Goal: Task Accomplishment & Management: Use online tool/utility

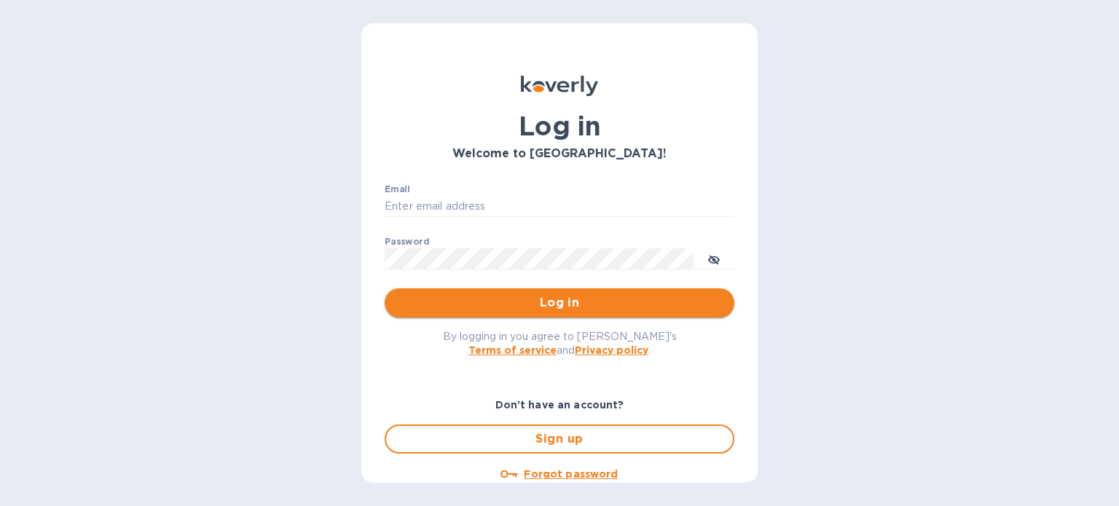
type input "[EMAIL_ADDRESS][DOMAIN_NAME]"
click at [597, 299] on span "Log in" at bounding box center [559, 302] width 326 height 17
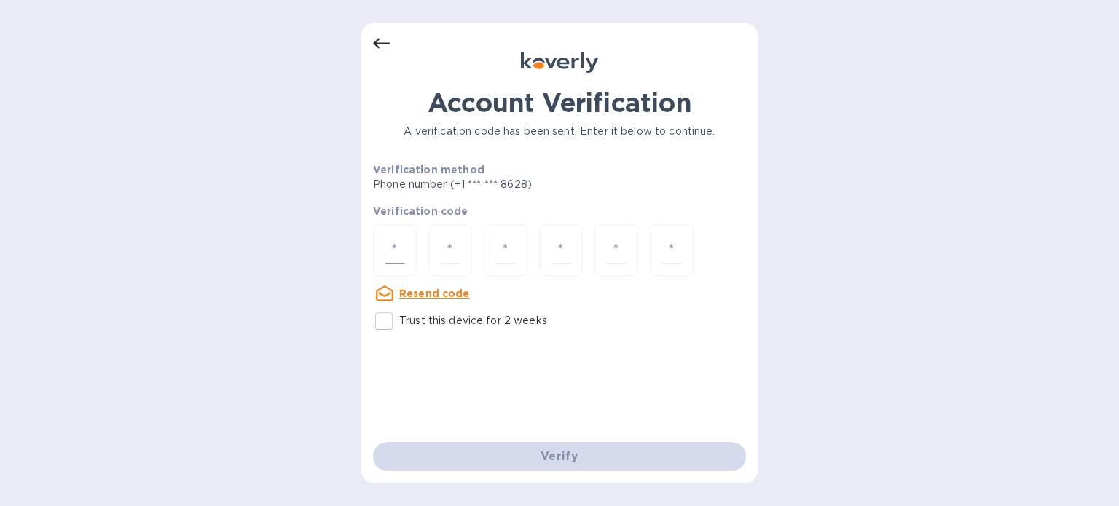
click at [401, 243] on input "number" at bounding box center [394, 250] width 19 height 27
type input "6"
type input "2"
type input "6"
type input "4"
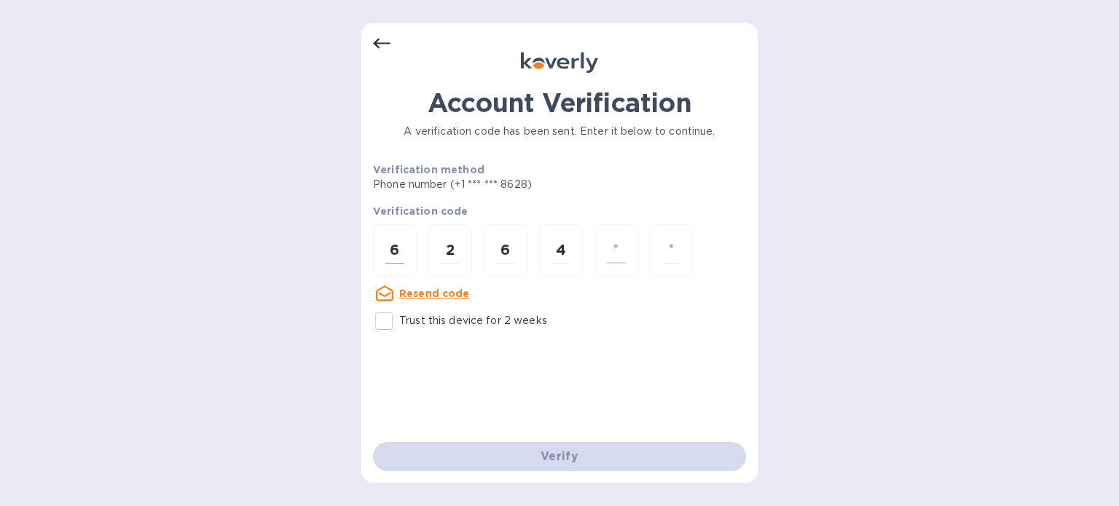
type input "7"
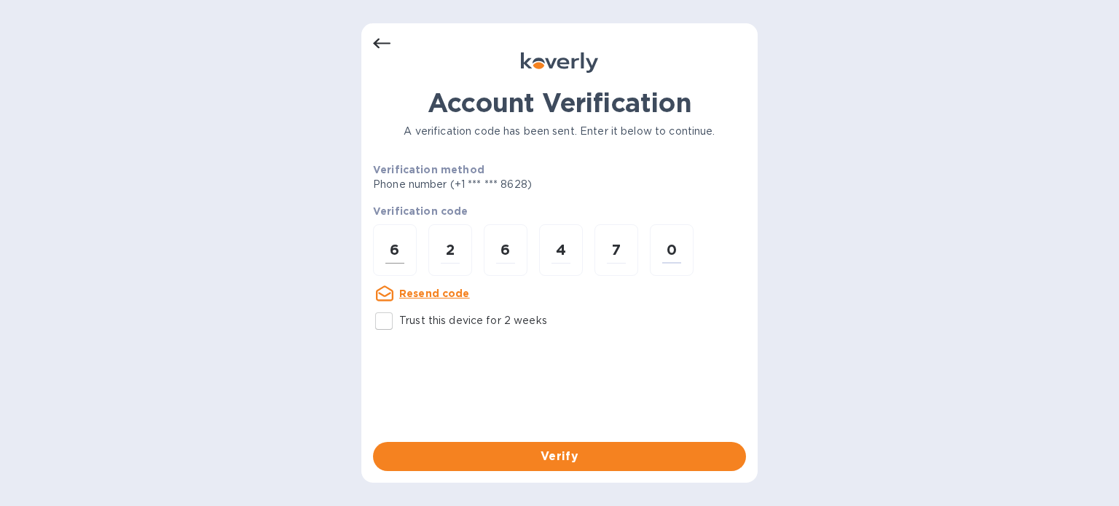
type input "0"
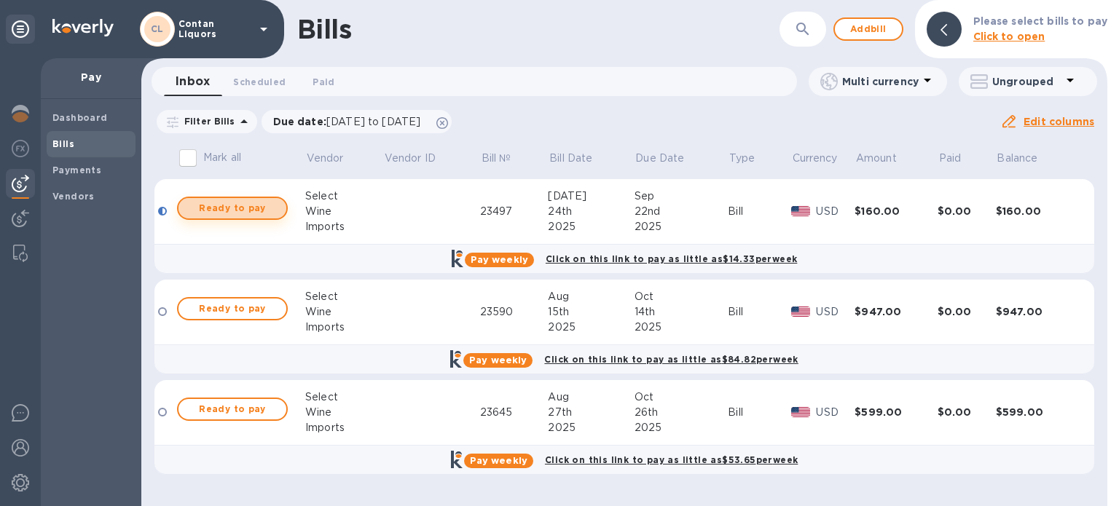
click at [211, 210] on span "Ready to pay" at bounding box center [232, 208] width 85 height 17
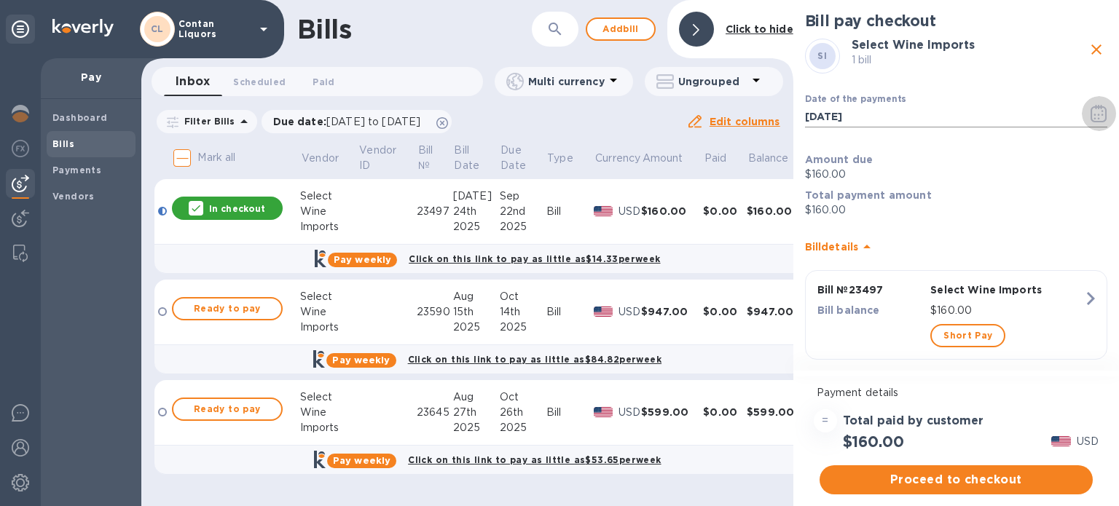
click at [1101, 113] on icon "button" at bounding box center [1099, 113] width 17 height 17
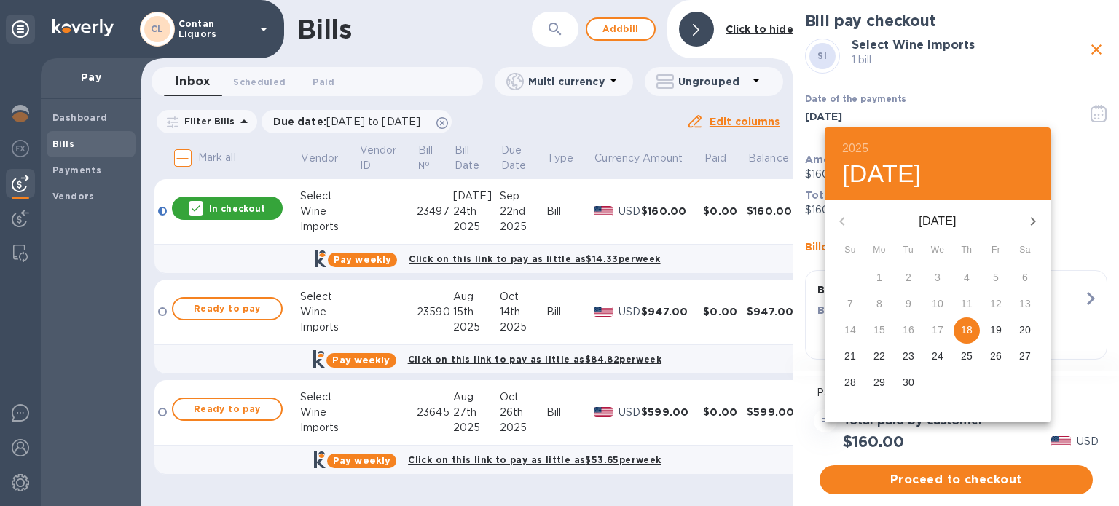
click at [997, 330] on p "19" at bounding box center [996, 330] width 12 height 15
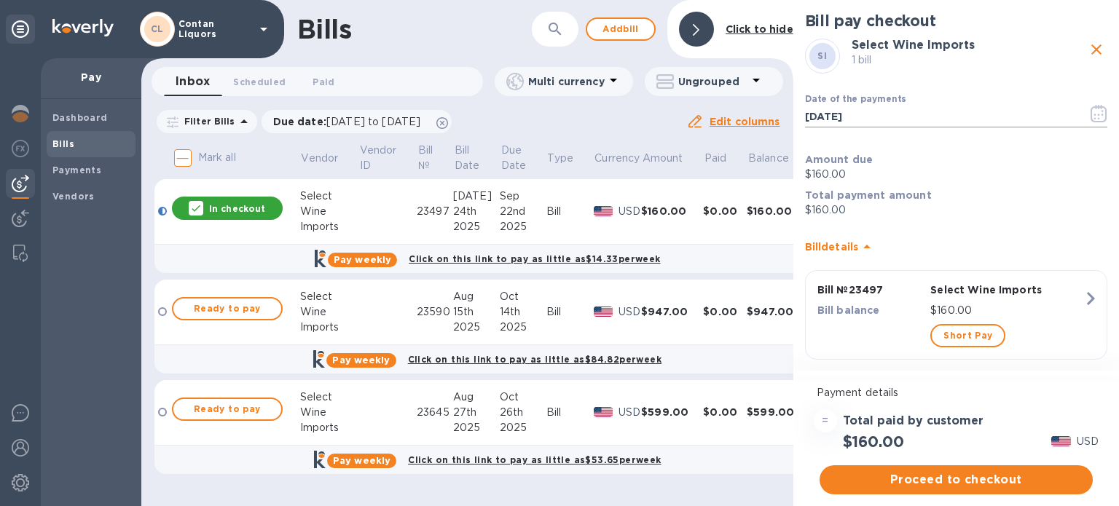
click at [1096, 112] on icon "button" at bounding box center [1099, 113] width 17 height 17
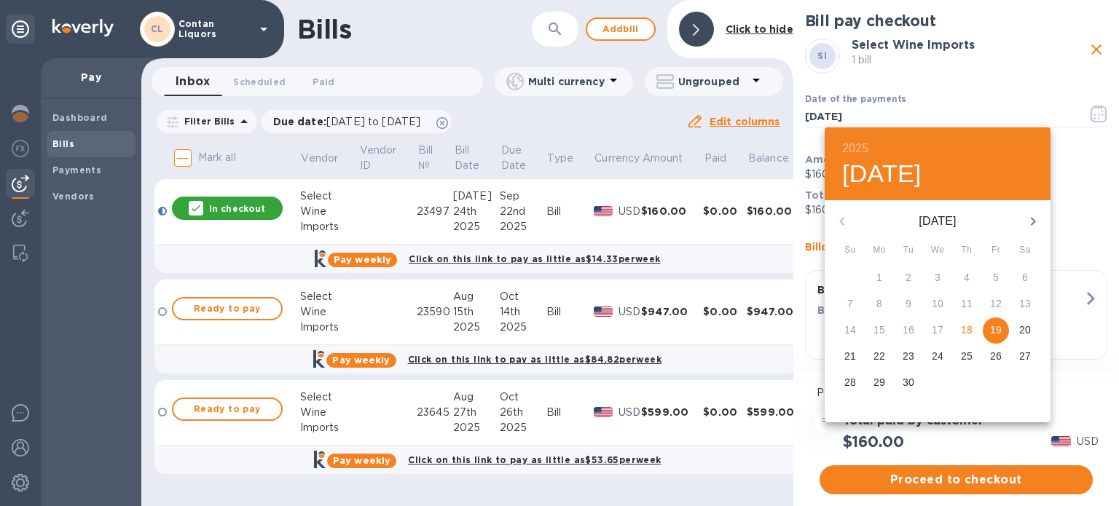
click at [1025, 328] on p "20" at bounding box center [1025, 330] width 12 height 15
type input "[DATE]"
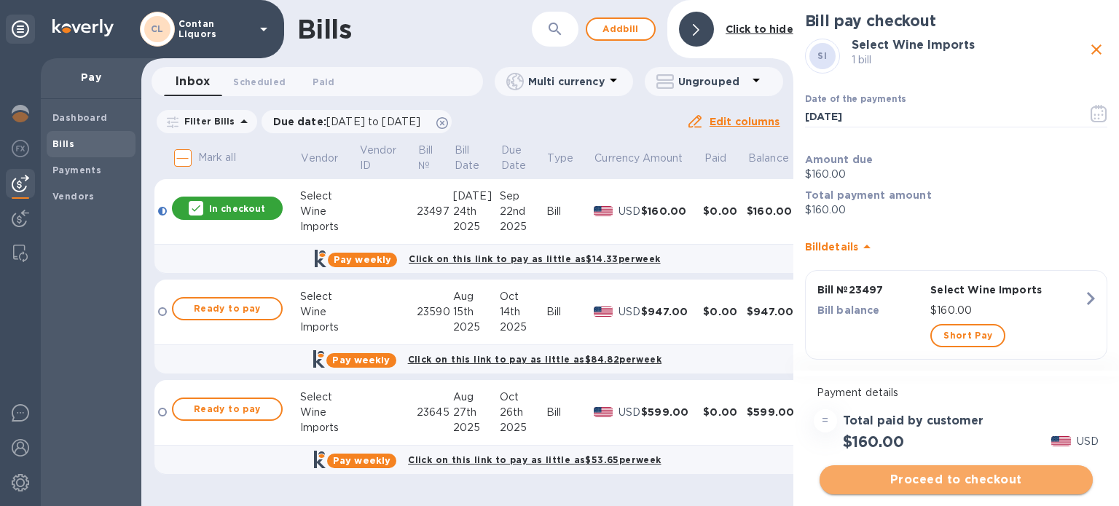
click at [963, 483] on span "Proceed to checkout" at bounding box center [956, 479] width 250 height 17
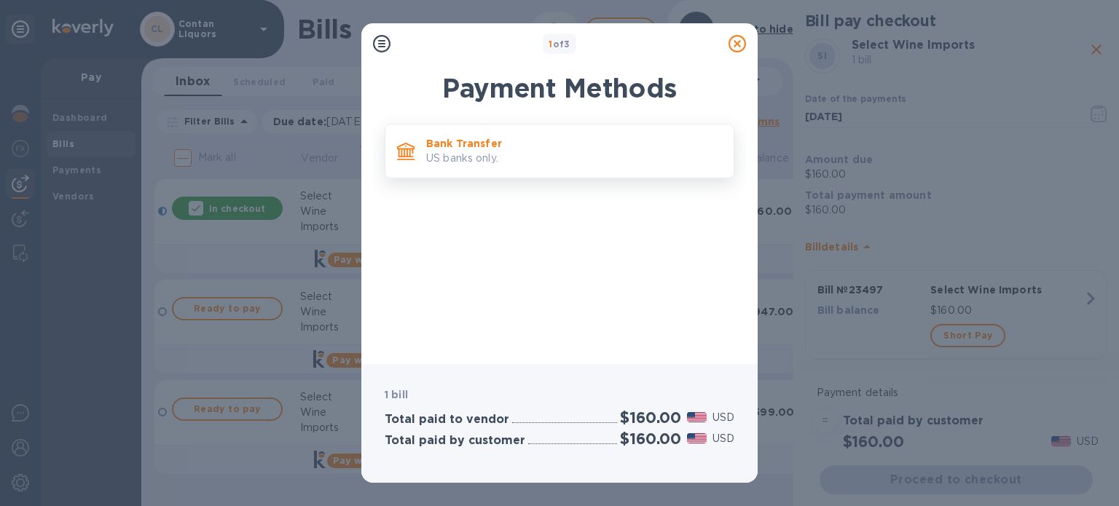
click at [469, 143] on p "Bank Transfer" at bounding box center [574, 143] width 296 height 15
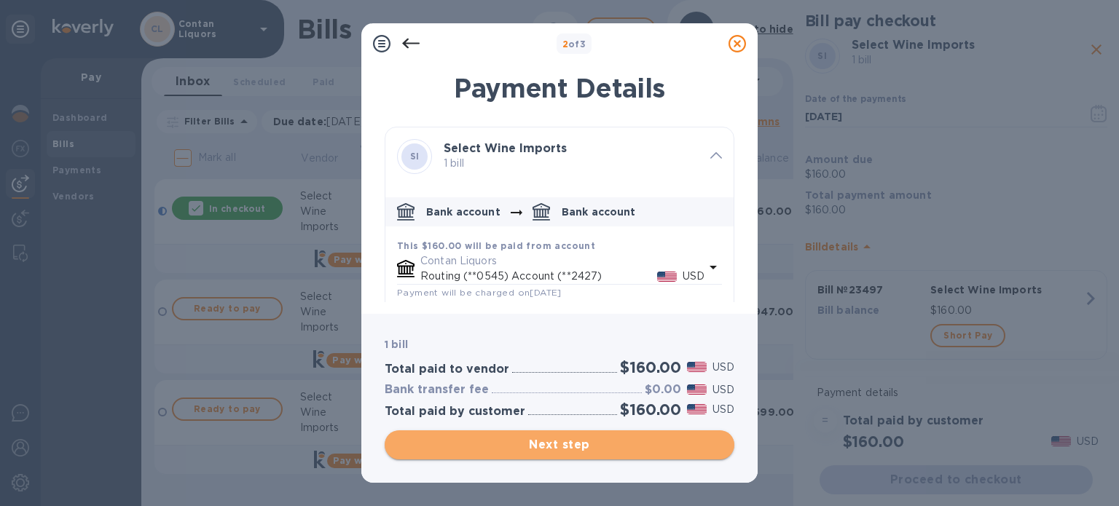
click at [563, 450] on span "Next step" at bounding box center [559, 444] width 326 height 17
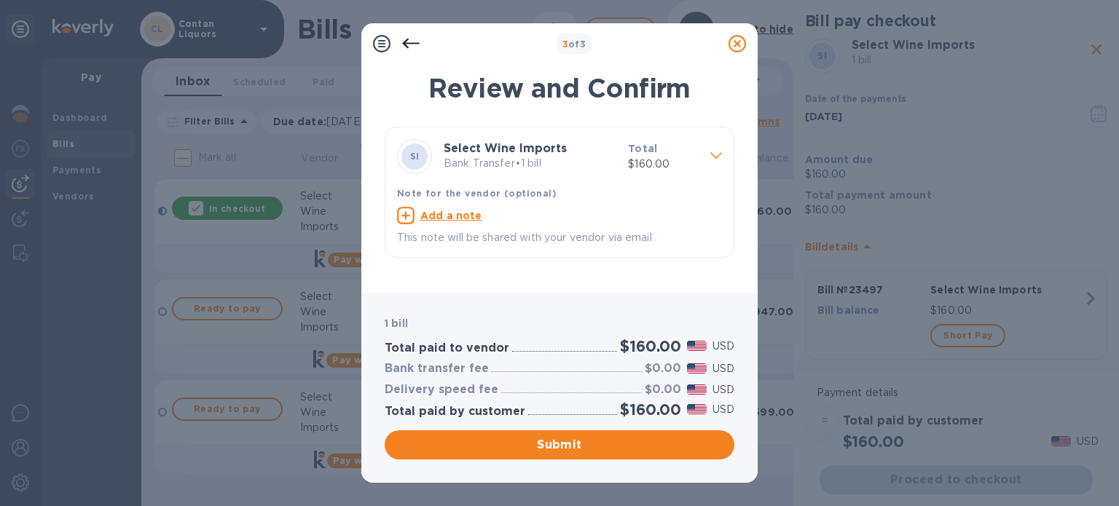
click at [442, 216] on u "Add a note" at bounding box center [451, 216] width 62 height 12
click at [461, 214] on textarea at bounding box center [548, 217] width 302 height 12
paste textarea "23497"
type textarea "inv 23497"
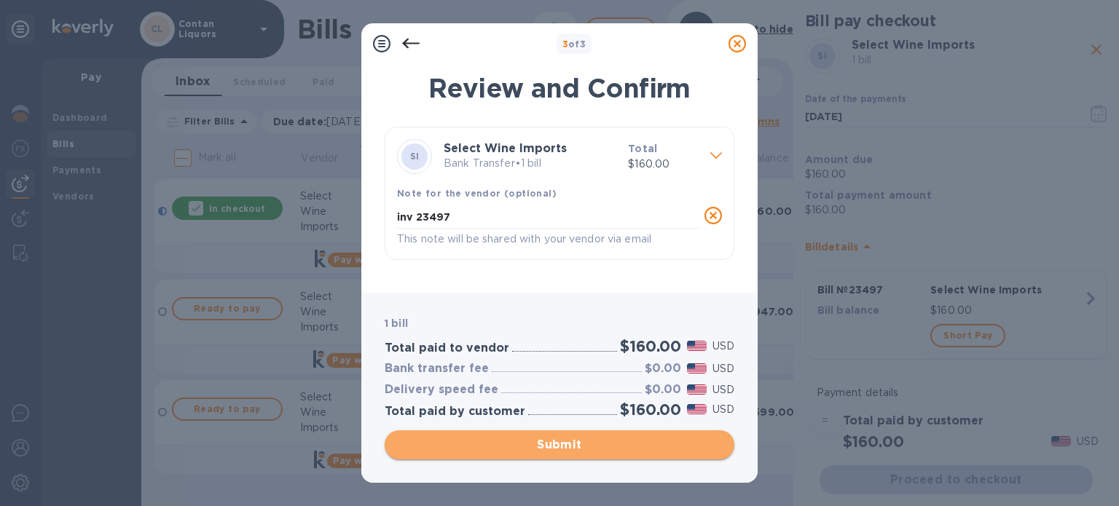
click at [567, 447] on span "Submit" at bounding box center [559, 444] width 326 height 17
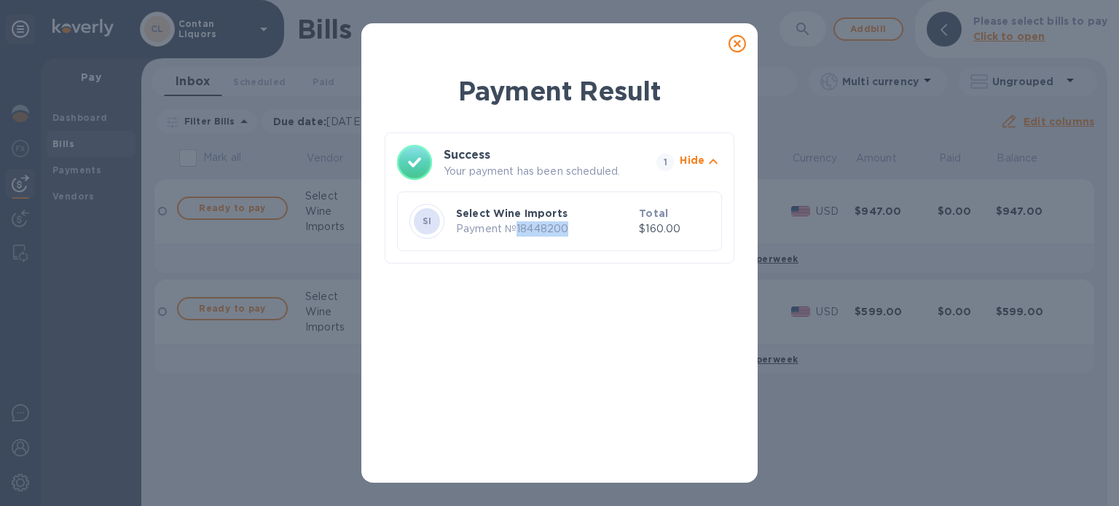
drag, startPoint x: 568, startPoint y: 230, endPoint x: 517, endPoint y: 227, distance: 51.8
click at [517, 227] on p "Payment № 18448200" at bounding box center [544, 229] width 177 height 15
copy p "18448200"
